Goal: Find specific page/section: Find specific page/section

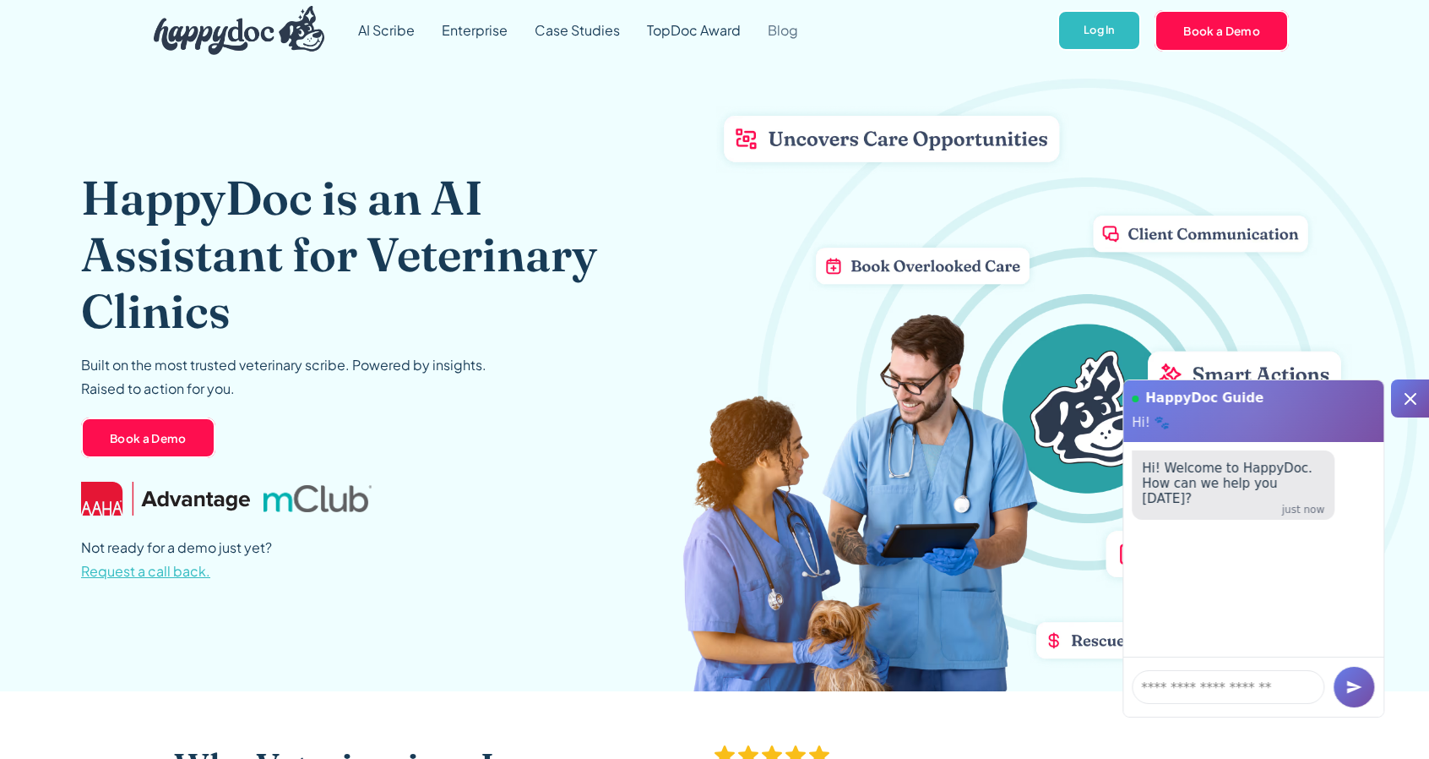
click at [787, 30] on link "Blog" at bounding box center [782, 30] width 57 height 61
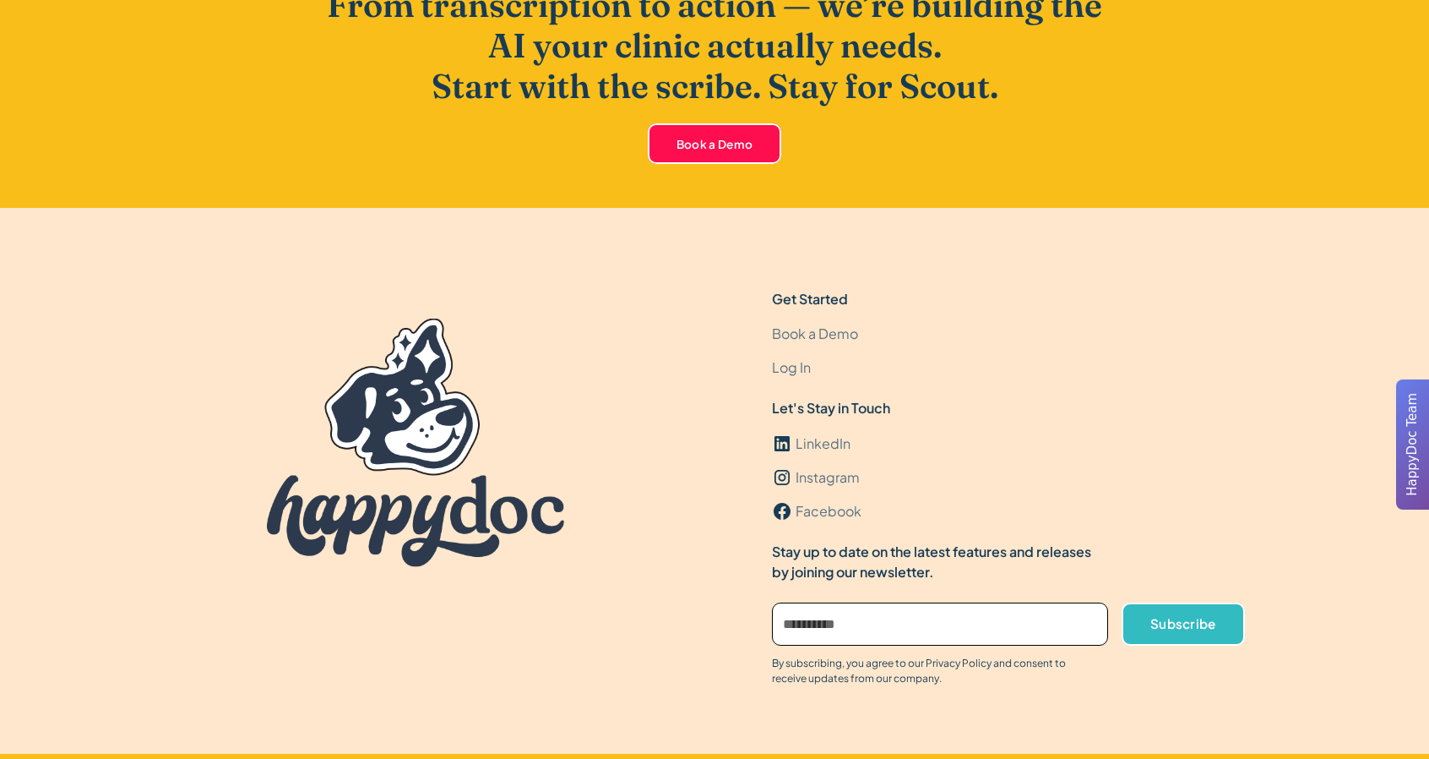
scroll to position [5019, 0]
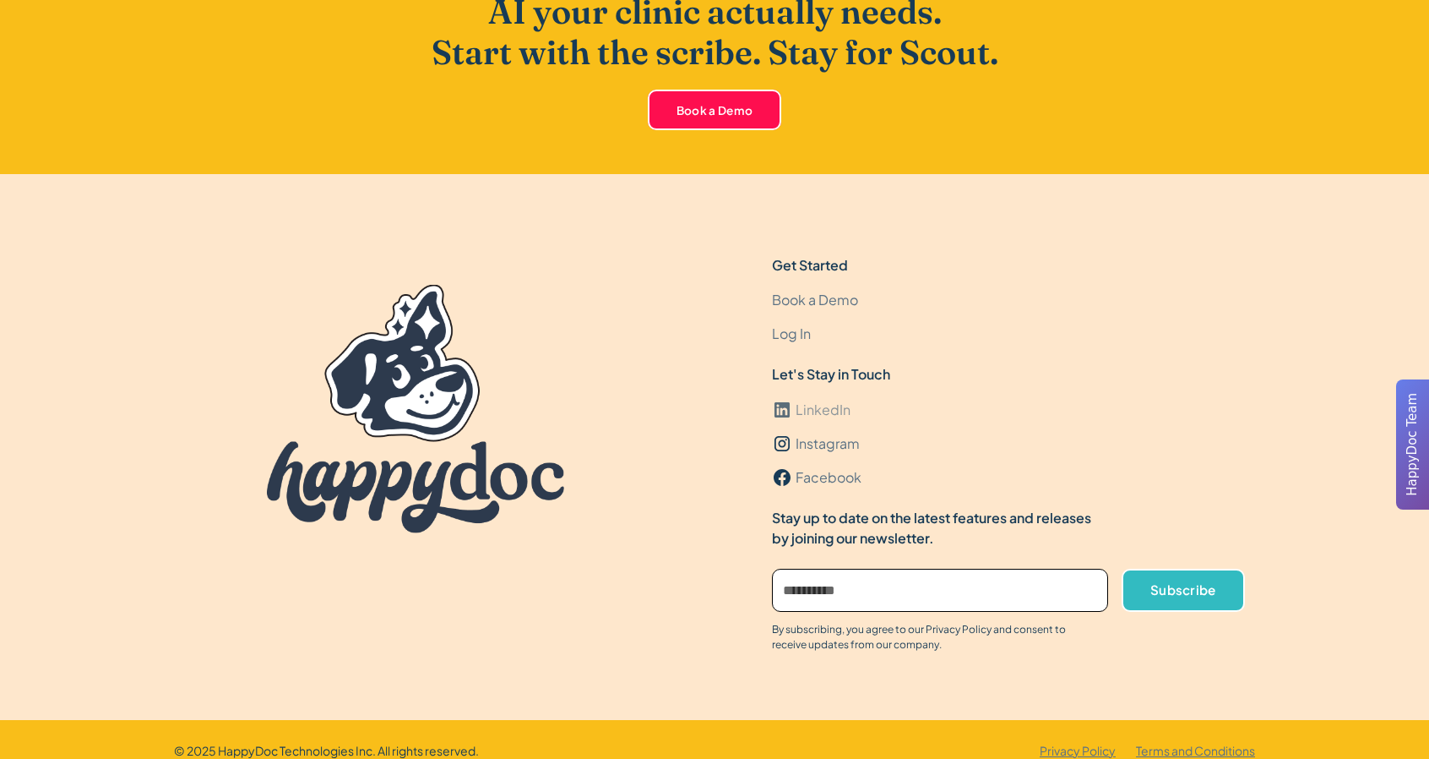
click at [818, 423] on link "LinkedIn" at bounding box center [811, 410] width 79 height 34
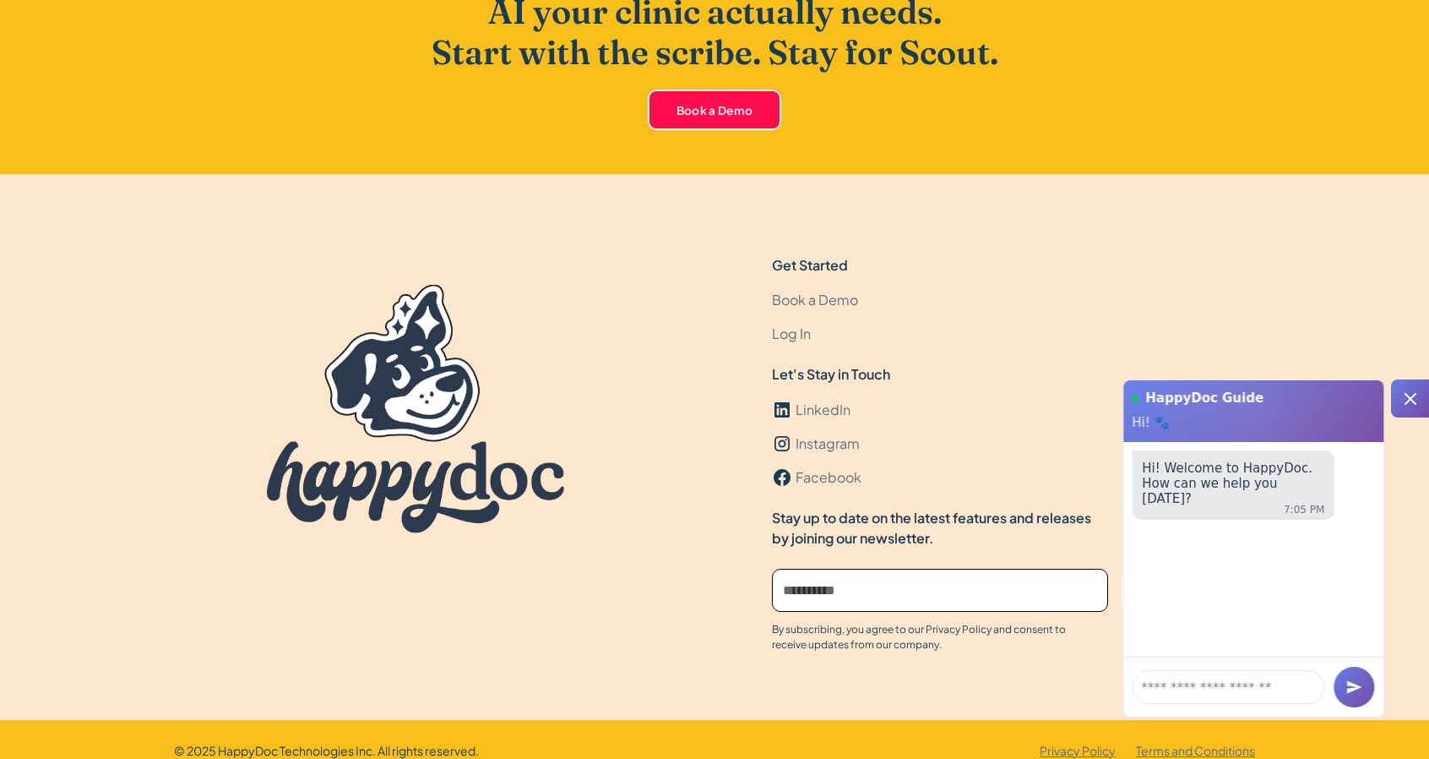
click at [652, 525] on div at bounding box center [415, 408] width 483 height 307
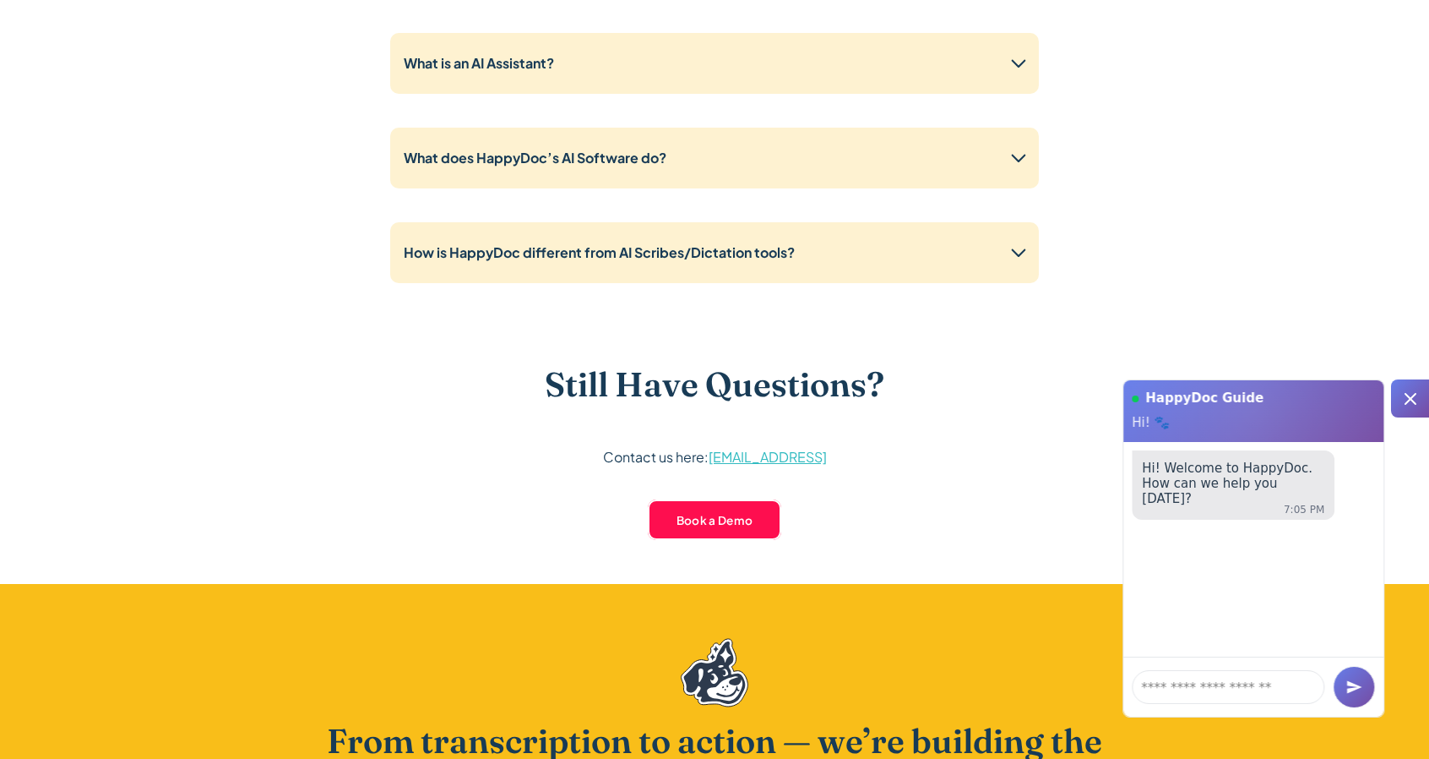
scroll to position [4227, 0]
